Goal: Use online tool/utility: Utilize a website feature to perform a specific function

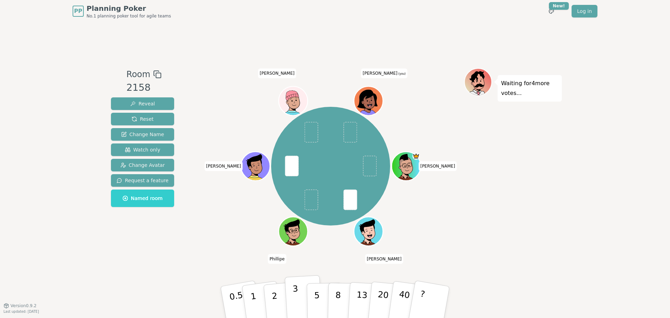
click at [293, 295] on p "3" at bounding box center [297, 303] width 8 height 38
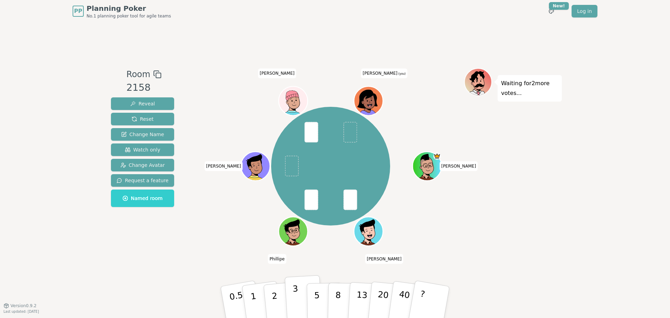
click at [291, 300] on button "3" at bounding box center [304, 302] width 38 height 54
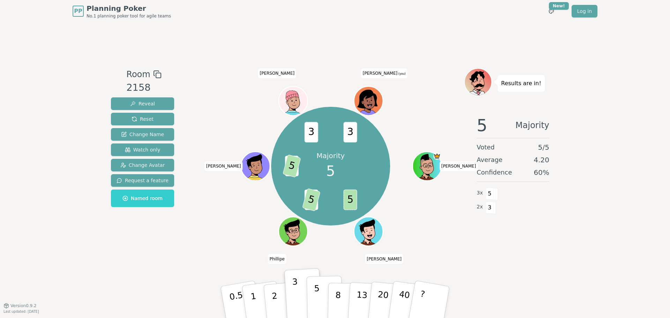
click at [319, 301] on button "5" at bounding box center [325, 302] width 36 height 53
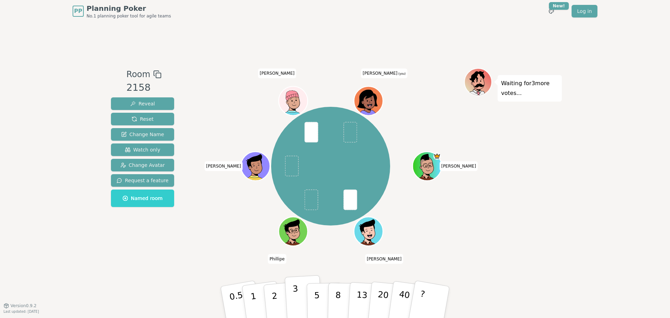
click at [299, 297] on button "3" at bounding box center [304, 302] width 38 height 54
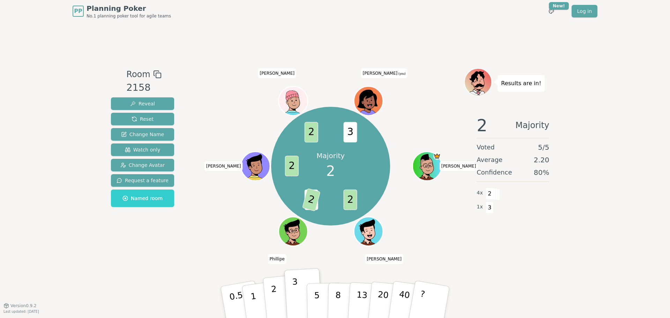
click at [275, 298] on p "2" at bounding box center [275, 303] width 9 height 38
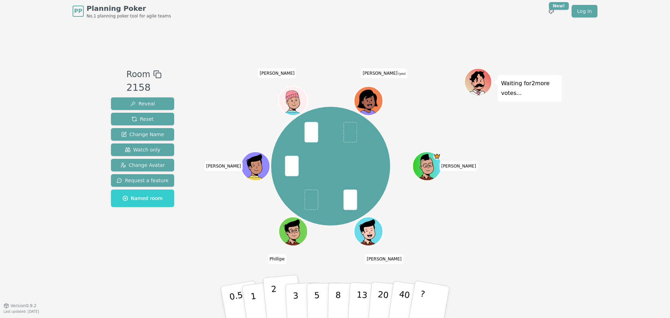
click at [280, 300] on button "2" at bounding box center [283, 303] width 40 height 56
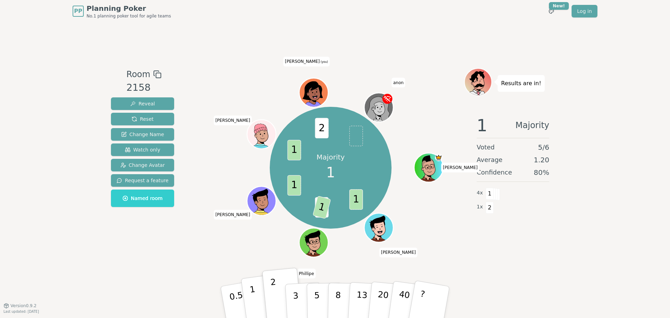
click at [252, 307] on p "1" at bounding box center [254, 303] width 10 height 38
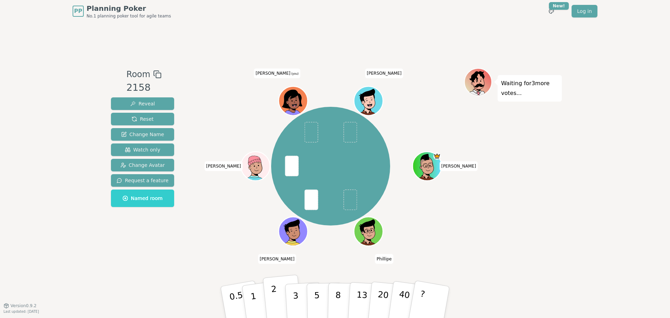
click at [273, 291] on p "2" at bounding box center [275, 303] width 9 height 38
click at [278, 306] on button "2" at bounding box center [283, 303] width 40 height 56
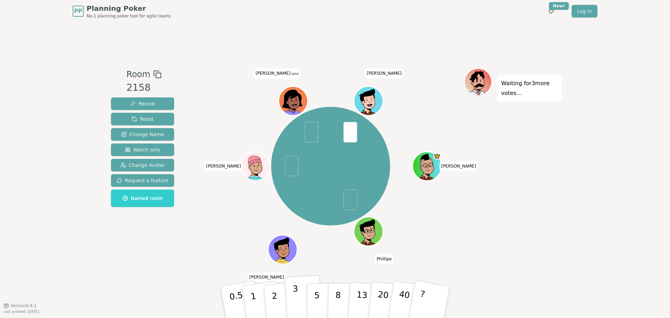
click at [295, 305] on p "3" at bounding box center [297, 303] width 8 height 38
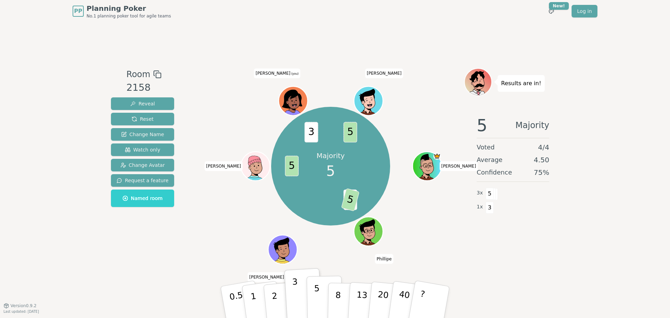
click at [318, 302] on p "5" at bounding box center [317, 302] width 6 height 38
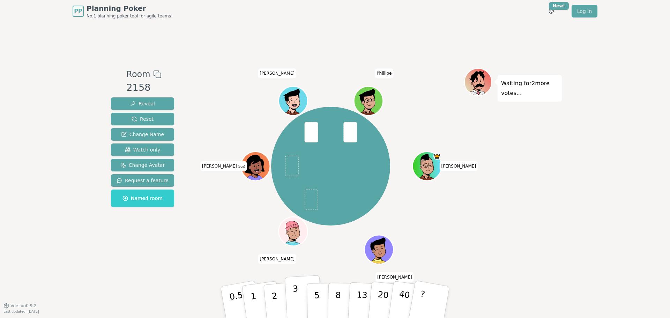
click at [295, 299] on p "3" at bounding box center [297, 303] width 8 height 38
